Goal: Navigation & Orientation: Understand site structure

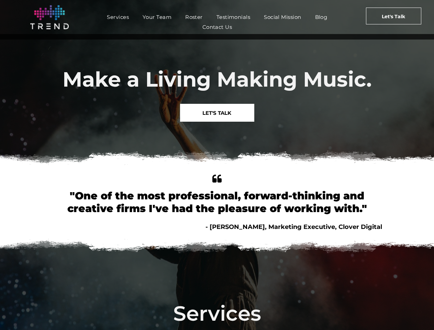
click at [217, 165] on img at bounding box center [217, 159] width 434 height 27
